Goal: Transaction & Acquisition: Purchase product/service

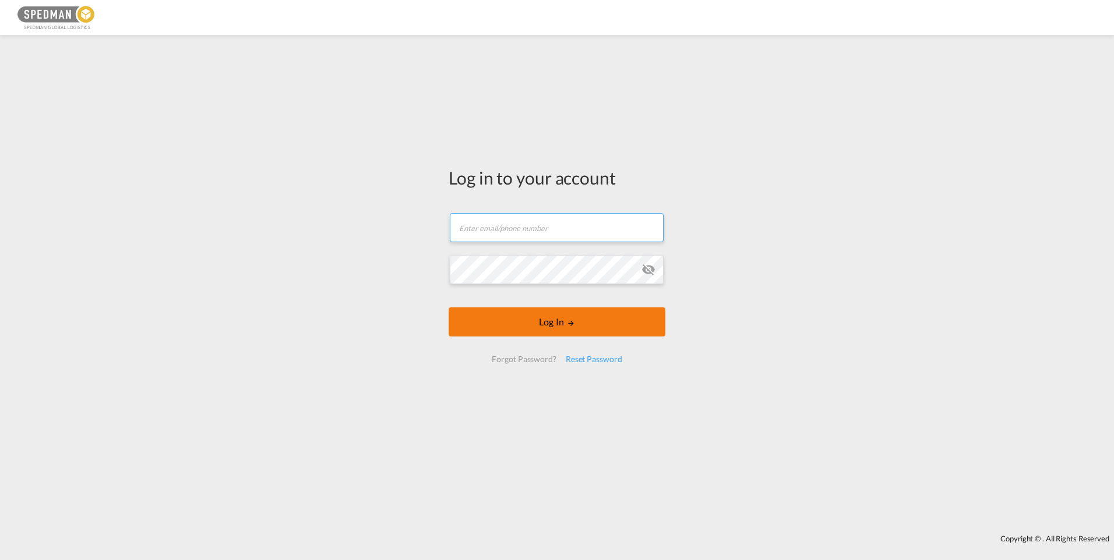
type input "[PERSON_NAME][EMAIL_ADDRESS][DOMAIN_NAME]"
click at [568, 323] on md-icon "LOGIN" at bounding box center [571, 323] width 8 height 8
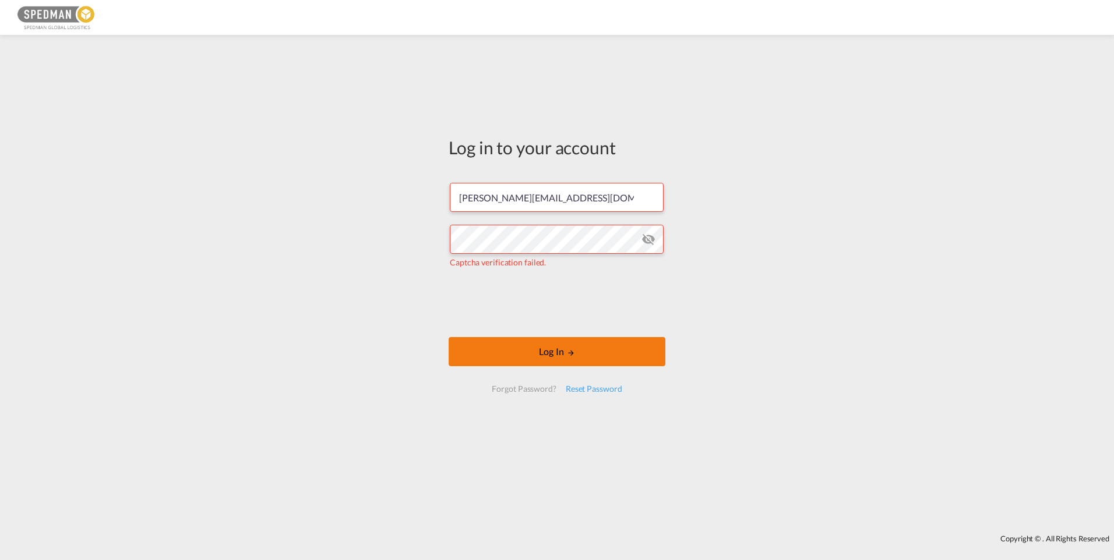
click at [599, 355] on button "Log In" at bounding box center [556, 351] width 217 height 29
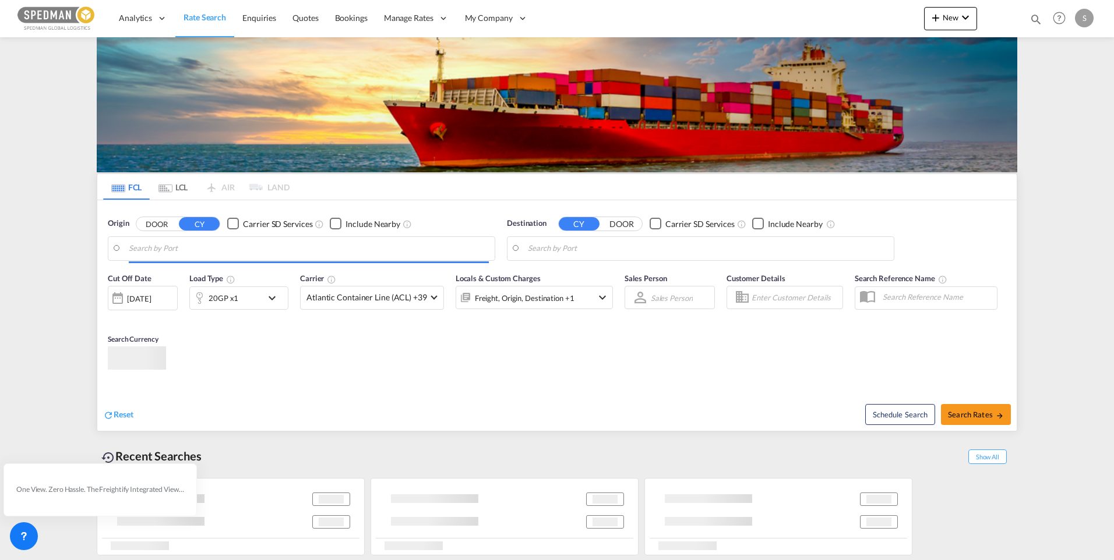
type input "[GEOGRAPHIC_DATA], SESTO"
type input "Karachi, PKKHI"
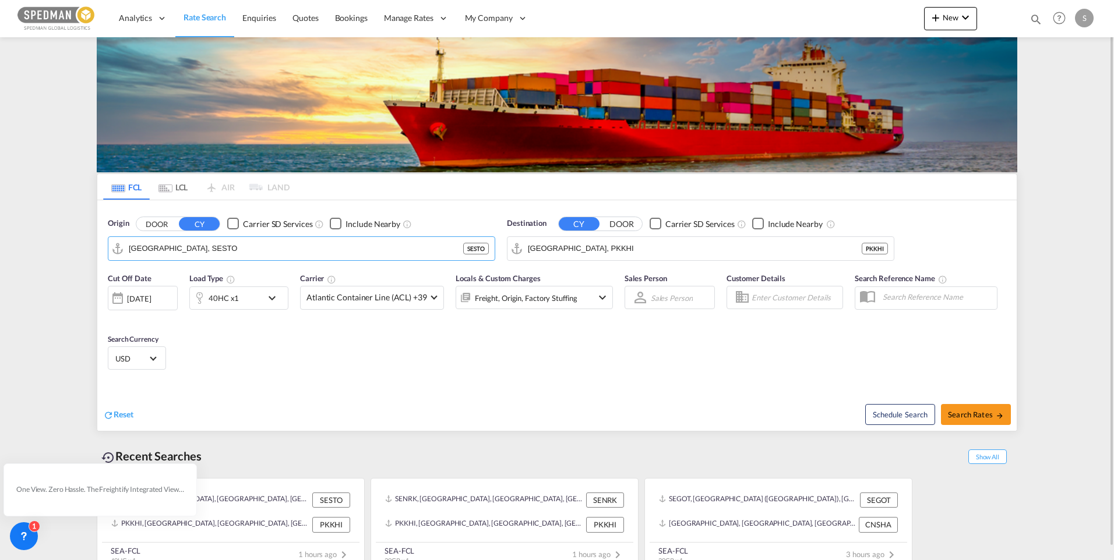
click at [103, 243] on div "Origin DOOR CY Carrier SD Services Include Nearby Stockholm, SESTO SESTO" at bounding box center [301, 239] width 399 height 55
drag, startPoint x: 207, startPoint y: 246, endPoint x: 106, endPoint y: 249, distance: 100.8
click at [106, 249] on div "Origin DOOR CY Carrier SD Services Include Nearby Stockholm, SESTO" at bounding box center [301, 239] width 399 height 55
click at [162, 279] on div "Norrkoping Sweden SENRK" at bounding box center [218, 280] width 221 height 35
type input "Norrkoping, SENRK"
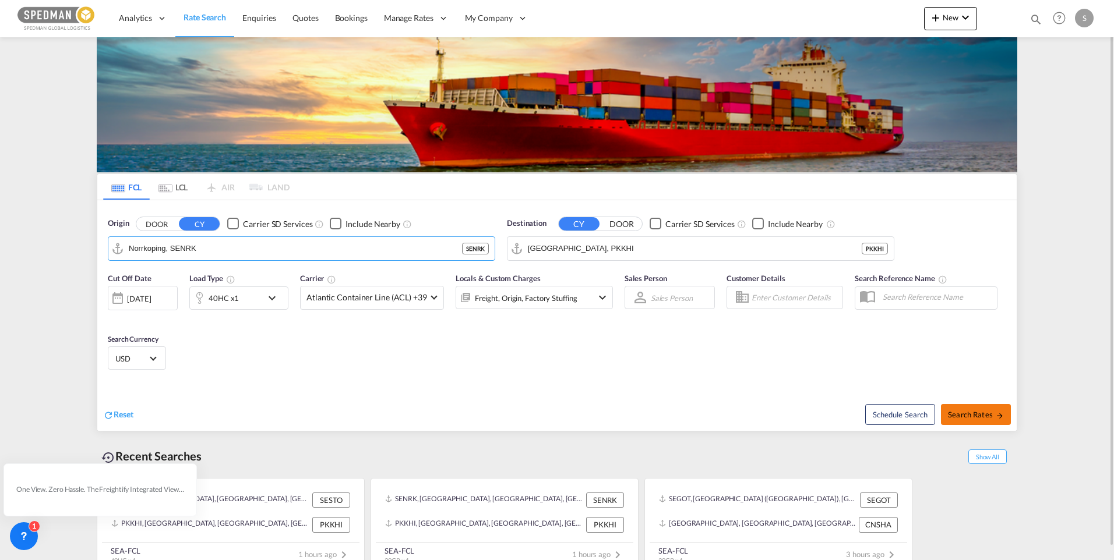
click at [986, 420] on button "Search Rates" at bounding box center [976, 414] width 70 height 21
type input "SENRK to PKKHI / 10 Oct 2025"
